Goal: Information Seeking & Learning: Learn about a topic

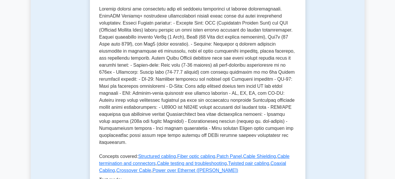
scroll to position [205, 0]
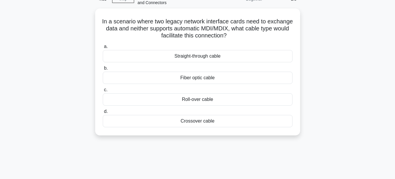
scroll to position [14, 0]
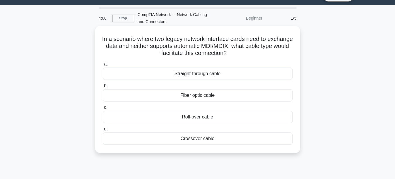
drag, startPoint x: 114, startPoint y: 38, endPoint x: 230, endPoint y: 139, distance: 153.8
click at [230, 139] on div "In a scenario where two legacy network interface cards need to exchange data an…" at bounding box center [197, 89] width 200 height 122
copy div "In a scenario where two legacy network interface cards need to exchange data an…"
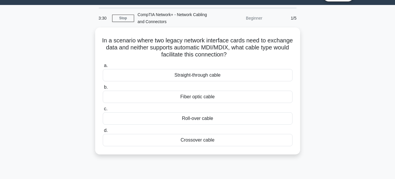
click at [115, 161] on div "In a scenario where two legacy network interface cards need to exchange data an…" at bounding box center [198, 95] width 334 height 134
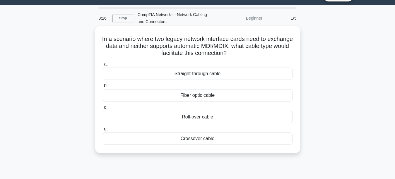
click at [186, 117] on div "Roll-over cable" at bounding box center [198, 117] width 190 height 12
click at [103, 109] on input "c. Roll-over cable" at bounding box center [103, 108] width 0 height 4
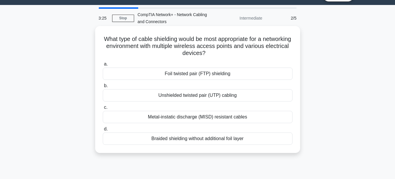
scroll to position [0, 0]
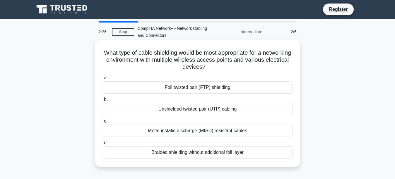
drag, startPoint x: 116, startPoint y: 53, endPoint x: 254, endPoint y: 155, distance: 172.2
click at [254, 155] on div "What type of cable shielding would be most appropriate for a networking environ…" at bounding box center [197, 103] width 200 height 122
copy div "What type of cable shielding would be most appropriate for a networking environ…"
click at [190, 119] on label "c. Metal-instatic discharge (MISD) resistant cables" at bounding box center [198, 127] width 190 height 19
click at [103, 119] on input "c. Metal-instatic discharge (MISD) resistant cables" at bounding box center [103, 121] width 0 height 4
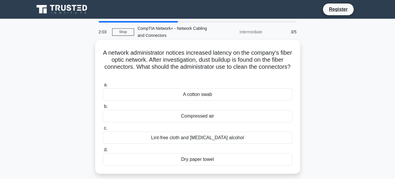
click at [226, 120] on div "Compressed air" at bounding box center [198, 116] width 190 height 12
click at [103, 109] on input "b. Compressed air" at bounding box center [103, 107] width 0 height 4
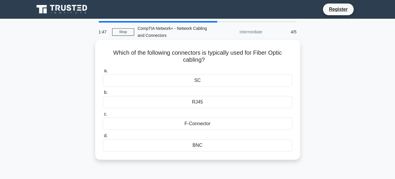
drag, startPoint x: 110, startPoint y: 52, endPoint x: 203, endPoint y: 149, distance: 134.4
click at [203, 149] on div "Which of the following connectors is typically used for Fiber Optic cabling? .s…" at bounding box center [197, 99] width 200 height 115
copy div "Which of the following connectors is typically used for Fiber Optic cabling? .s…"
click at [199, 102] on div "RJ45" at bounding box center [198, 102] width 190 height 12
click at [103, 95] on input "b. RJ45" at bounding box center [103, 93] width 0 height 4
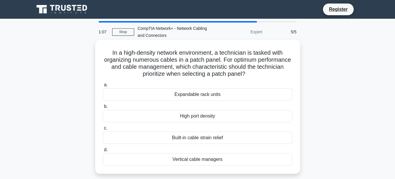
click at [204, 138] on div "Built-in cable strain relief" at bounding box center [198, 138] width 190 height 12
click at [103, 130] on input "c. Built-in cable strain relief" at bounding box center [103, 128] width 0 height 4
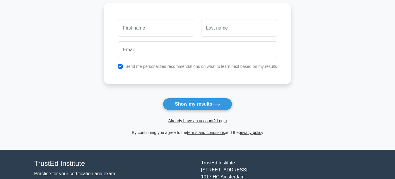
scroll to position [88, 0]
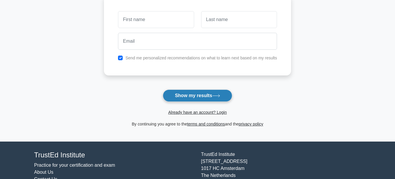
click at [193, 96] on button "Show my results" at bounding box center [197, 96] width 69 height 12
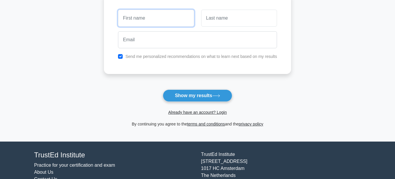
click at [148, 17] on input "text" at bounding box center [156, 18] width 76 height 17
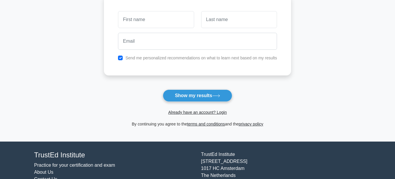
click at [127, 79] on form "Wait, there is more! Continue to see your result The test is finished and the" at bounding box center [197, 36] width 187 height 183
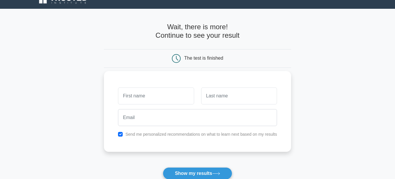
scroll to position [0, 0]
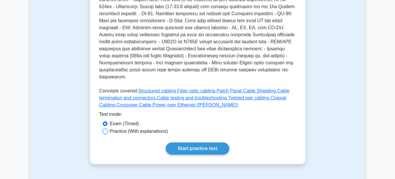
click at [105, 129] on input "Practice (With explanations)" at bounding box center [105, 131] width 5 height 5
radio input "true"
click at [193, 143] on link "Start practice test" at bounding box center [198, 149] width 64 height 12
